Goal: Task Accomplishment & Management: Complete application form

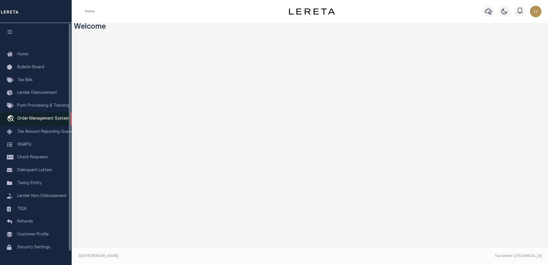
click at [35, 115] on link "travel_explore Order Management System" at bounding box center [36, 118] width 72 height 13
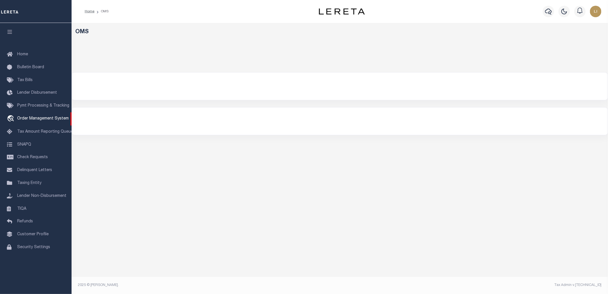
select select "200"
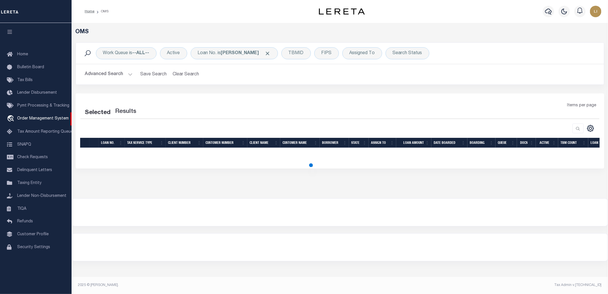
select select "200"
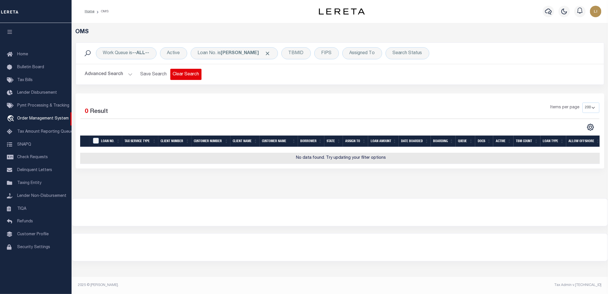
click at [186, 72] on button "Clear Search" at bounding box center [185, 74] width 31 height 11
click at [111, 74] on button "Advanced Search" at bounding box center [109, 74] width 48 height 11
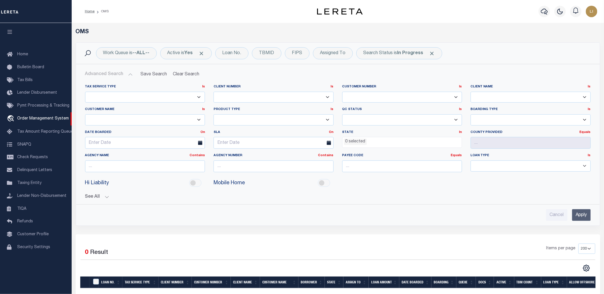
click at [583, 214] on input "Apply" at bounding box center [581, 215] width 19 height 12
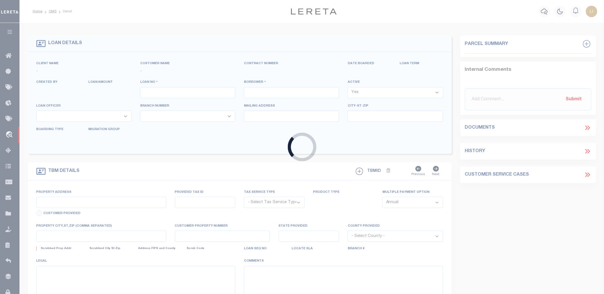
type input "[PERSON_NAME]-T0005"
type input "[PERSON_NAME]"
select select
type input "[STREET_ADDRESS]"
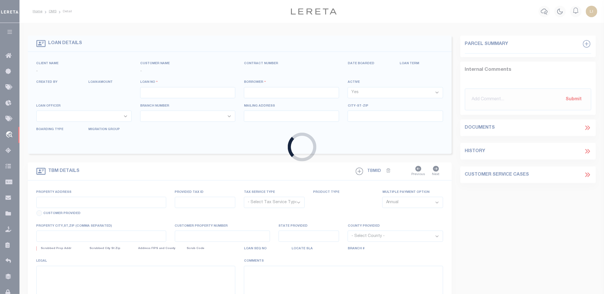
type input "INDEPENDENCE LA 70443-2708"
type input "[DATE]"
select select "10"
select select "NonEscrow"
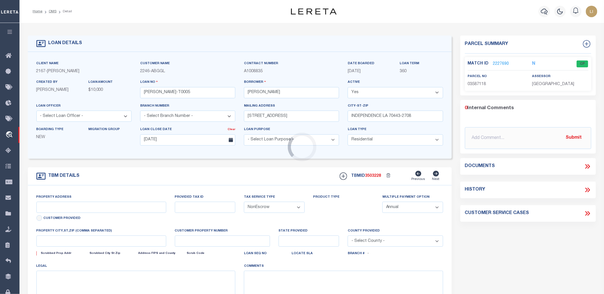
type input "[STREET_ADDRESS]"
select select
type input "INDEPENDENCE LA 70443-2708"
type input "LA"
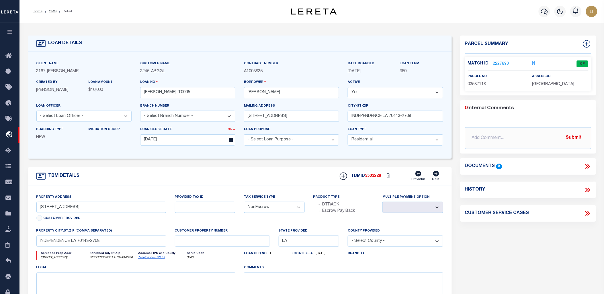
click at [589, 165] on icon at bounding box center [586, 166] width 7 height 7
